Goal: Transaction & Acquisition: Subscribe to service/newsletter

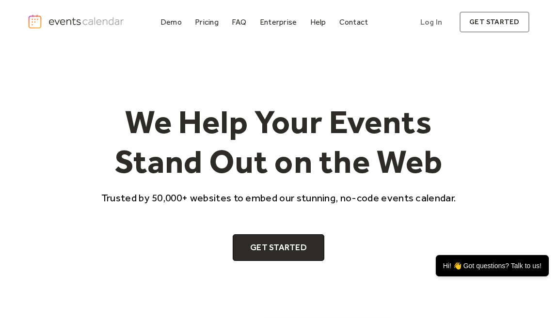
click at [212, 22] on div "Pricing" at bounding box center [207, 21] width 24 height 5
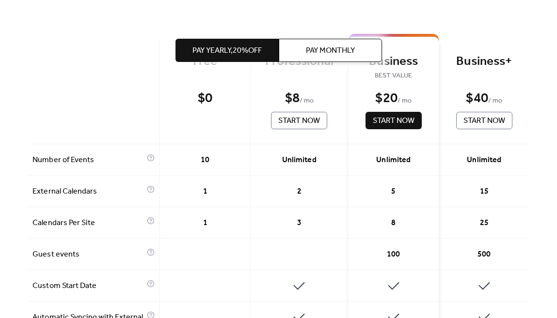
scroll to position [229, 0]
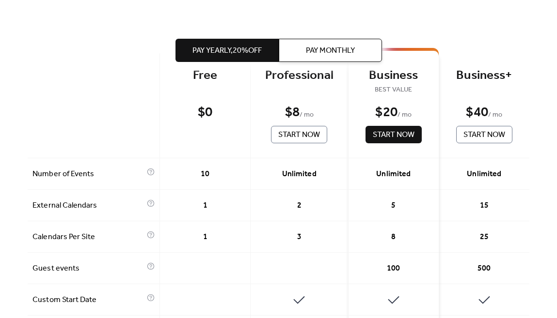
click at [310, 43] on button "Pay Monthly" at bounding box center [330, 50] width 103 height 23
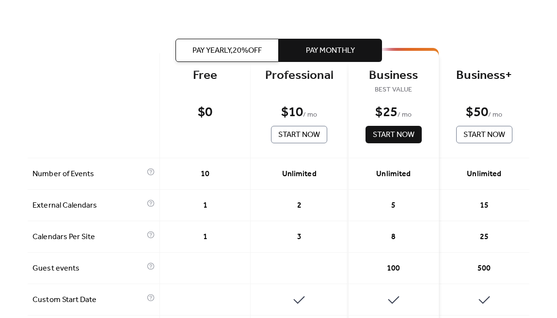
click at [246, 45] on span "Pay Yearly, 20% off" at bounding box center [226, 51] width 69 height 12
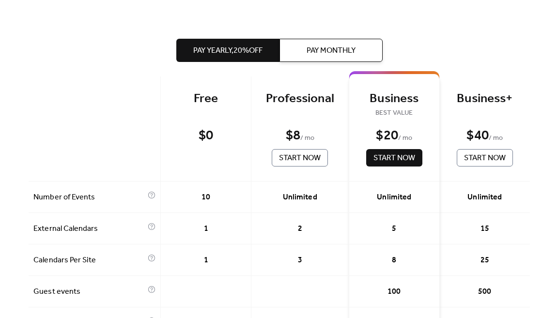
scroll to position [188, 0]
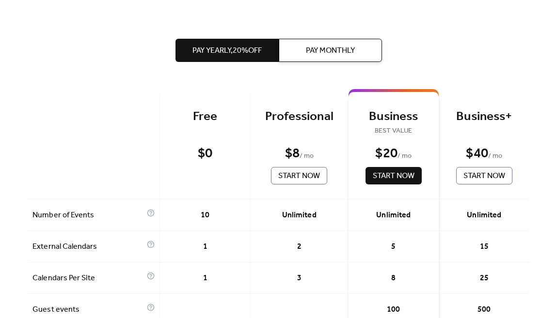
click at [322, 59] on button "Pay Monthly" at bounding box center [330, 50] width 103 height 23
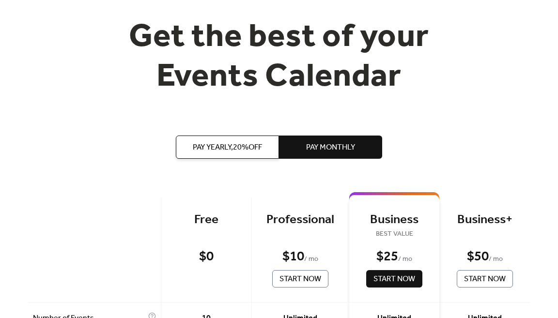
scroll to position [0, 0]
